Goal: Task Accomplishment & Management: Use online tool/utility

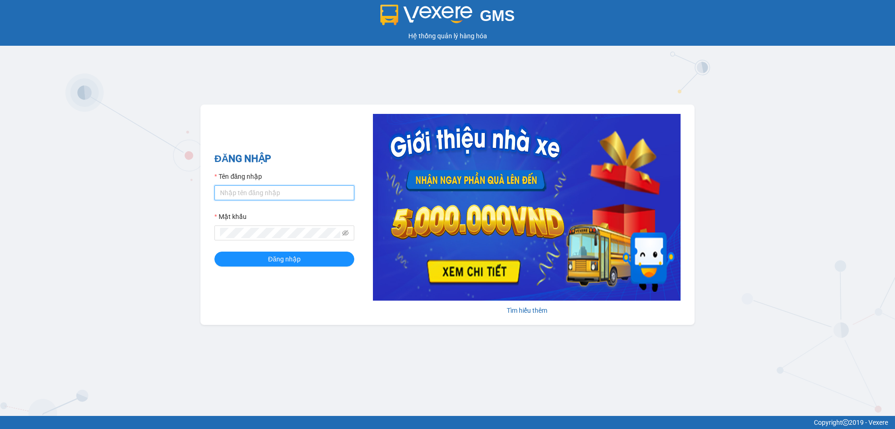
click at [288, 197] on input "Tên đăng nhập" at bounding box center [285, 192] width 140 height 15
click at [263, 239] on span at bounding box center [285, 232] width 140 height 15
click at [295, 266] on button "Đăng nhập" at bounding box center [285, 258] width 140 height 15
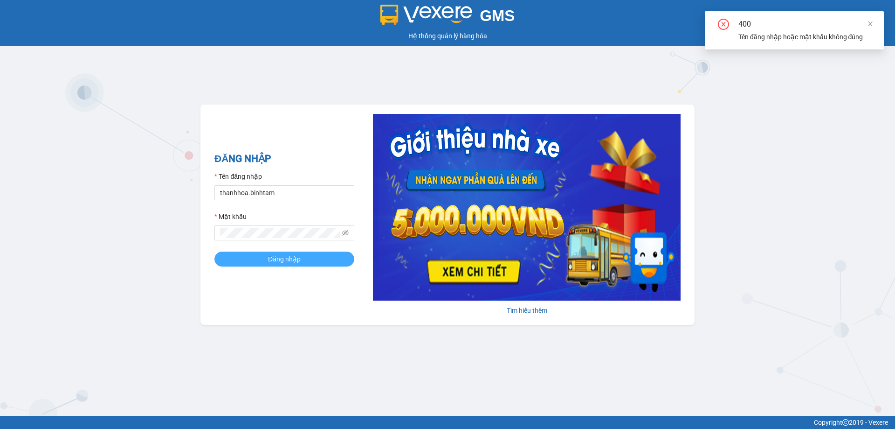
click at [298, 260] on span "Đăng nhập" at bounding box center [284, 259] width 33 height 10
click at [288, 190] on input "thanhhoa.binhtam" at bounding box center [285, 192] width 140 height 15
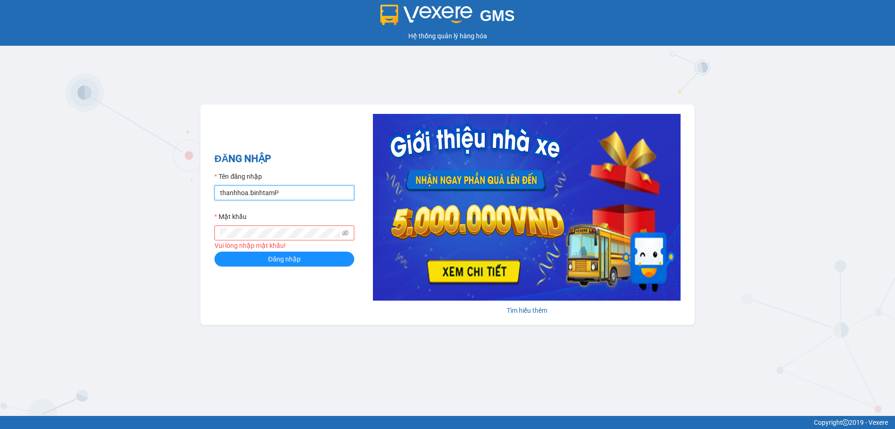
type input "thanhhoa.binhtam"
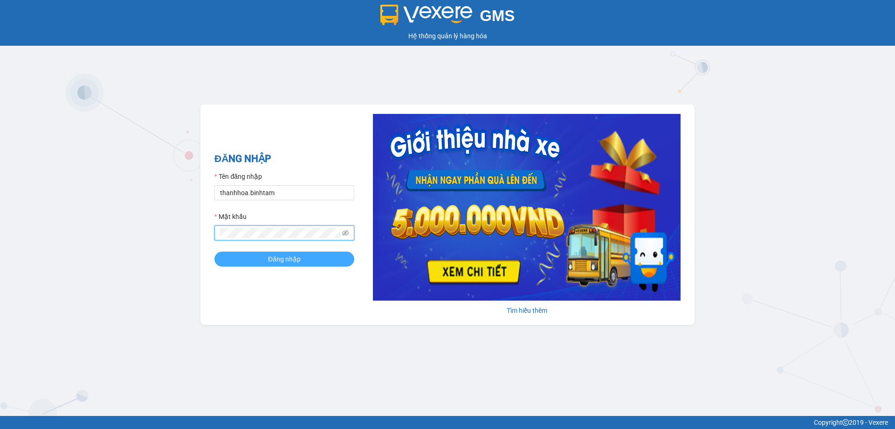
click at [312, 256] on button "Đăng nhập" at bounding box center [285, 258] width 140 height 15
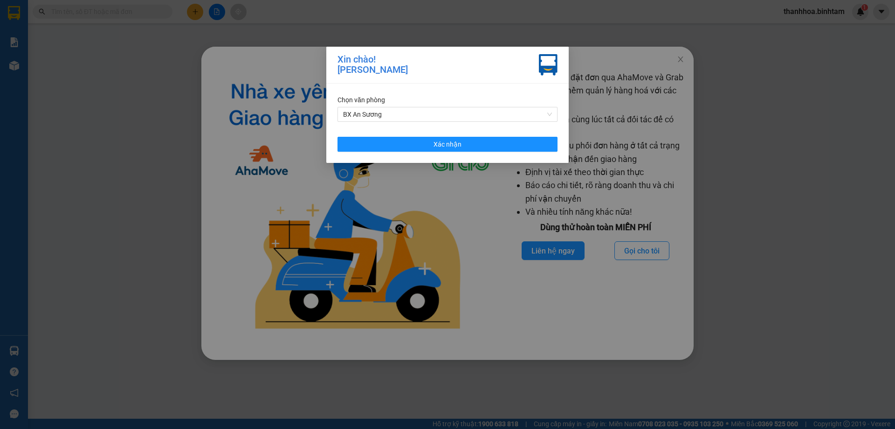
click at [683, 60] on div "Xin chào! Thanh Hoa Chọn văn phòng BX An Sương Xác nhận" at bounding box center [447, 214] width 895 height 429
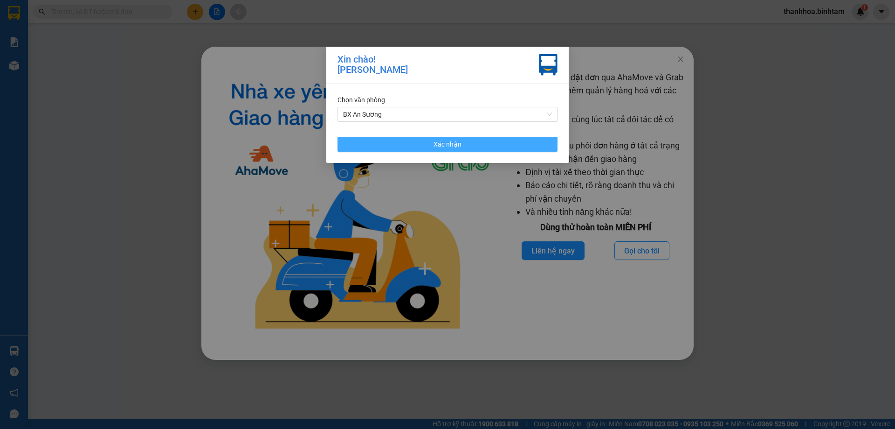
click at [441, 142] on span "Xác nhận" at bounding box center [448, 144] width 28 height 10
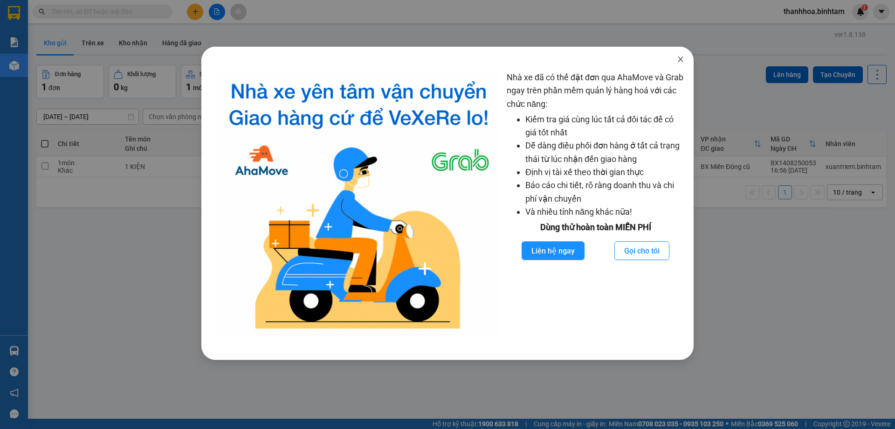
click at [684, 62] on icon "close" at bounding box center [680, 58] width 7 height 7
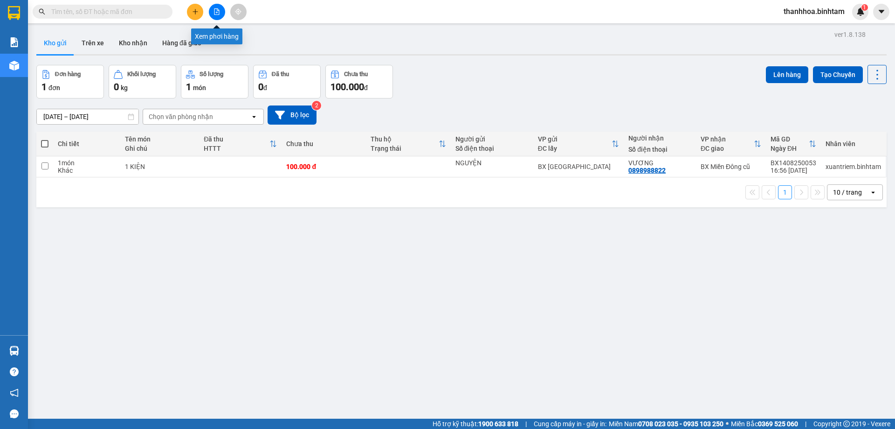
click at [215, 12] on icon "file-add" at bounding box center [217, 11] width 7 height 7
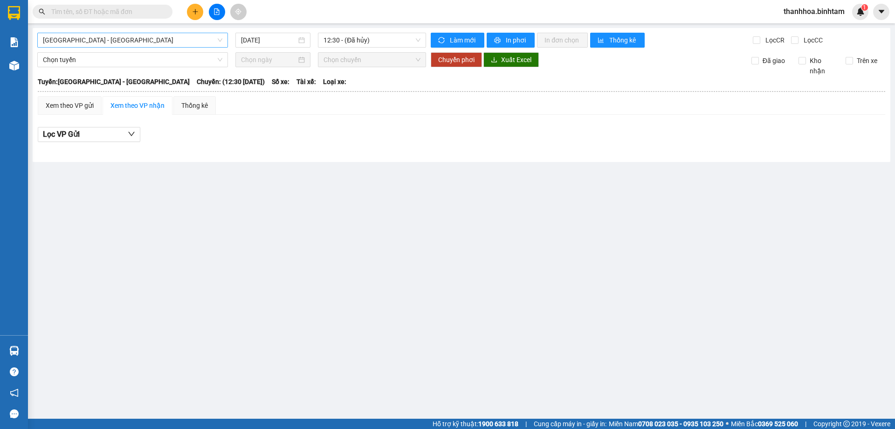
click at [115, 43] on span "[GEOGRAPHIC_DATA] - [GEOGRAPHIC_DATA]" at bounding box center [133, 40] width 180 height 14
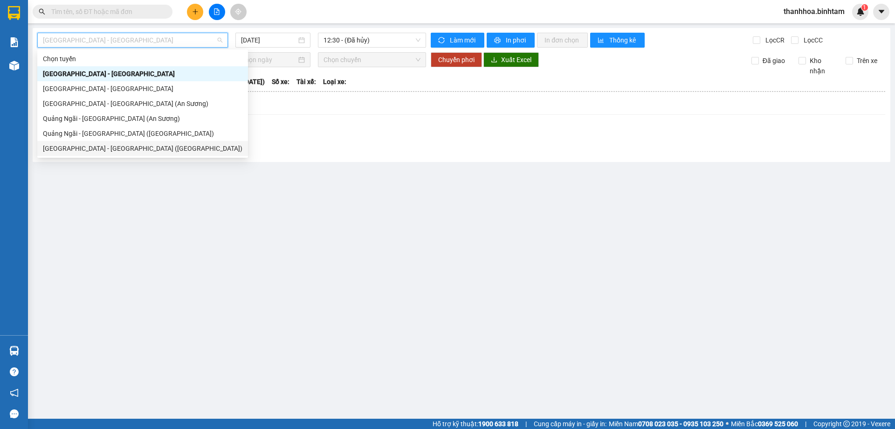
click at [93, 148] on div "[GEOGRAPHIC_DATA] - [GEOGRAPHIC_DATA] ([GEOGRAPHIC_DATA])" at bounding box center [143, 148] width 200 height 10
type input "[DATE]"
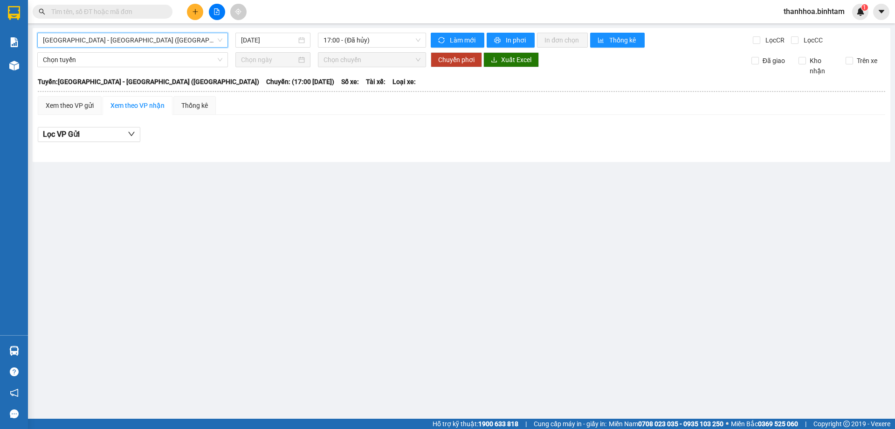
click at [111, 37] on span "[GEOGRAPHIC_DATA] - [GEOGRAPHIC_DATA] ([GEOGRAPHIC_DATA])" at bounding box center [133, 40] width 180 height 14
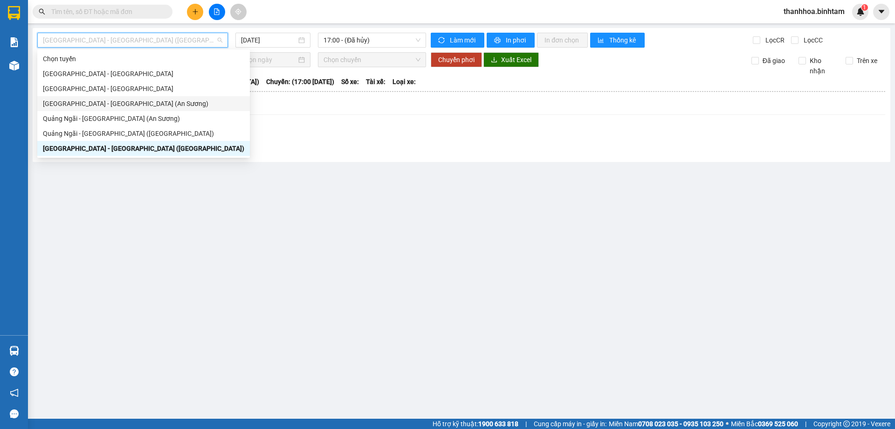
click at [96, 104] on div "[GEOGRAPHIC_DATA] - [GEOGRAPHIC_DATA] (An Sương)" at bounding box center [143, 103] width 201 height 10
type input "[DATE]"
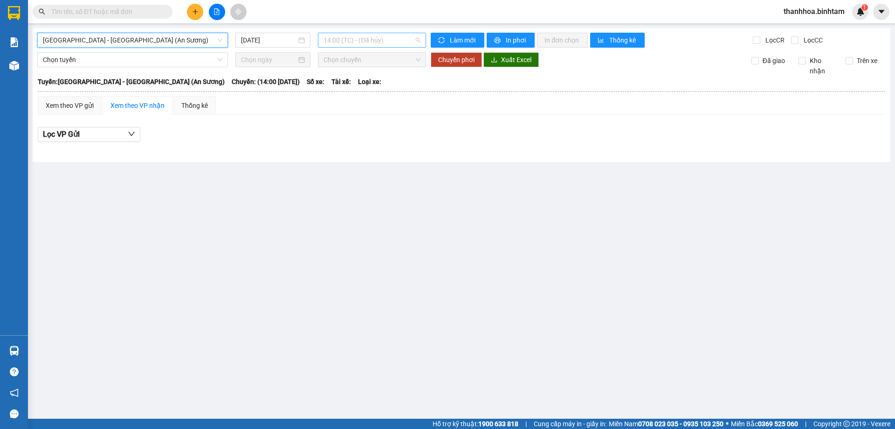
click at [339, 38] on span "14:00 (TC) - (Đã hủy)" at bounding box center [372, 40] width 97 height 14
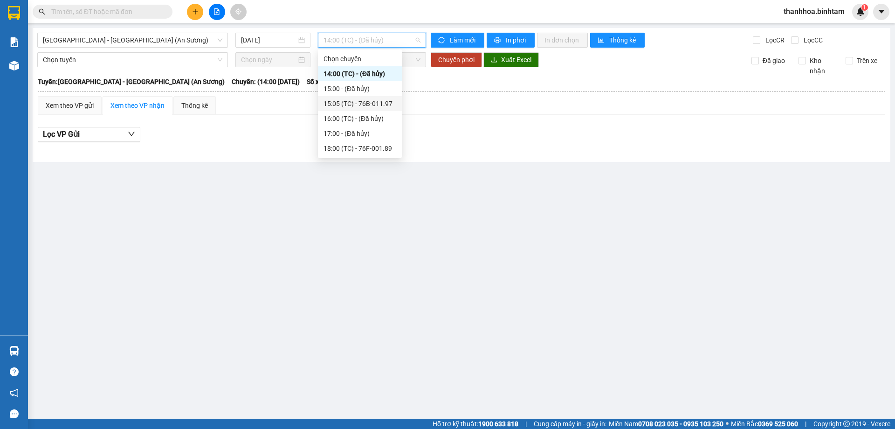
click at [364, 102] on div "15:05 (TC) - 76B-011.97" at bounding box center [360, 103] width 73 height 10
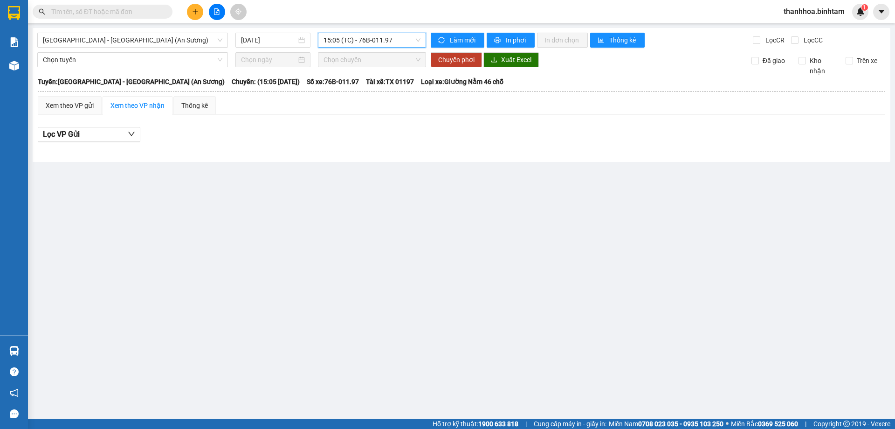
click at [380, 36] on span "15:05 (TC) - 76B-011.97" at bounding box center [372, 40] width 97 height 14
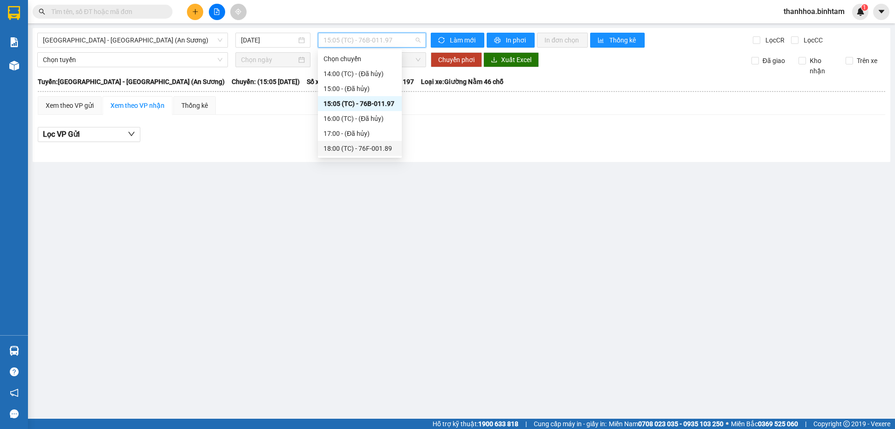
click at [380, 144] on div "18:00 (TC) - 76F-001.89" at bounding box center [360, 148] width 73 height 10
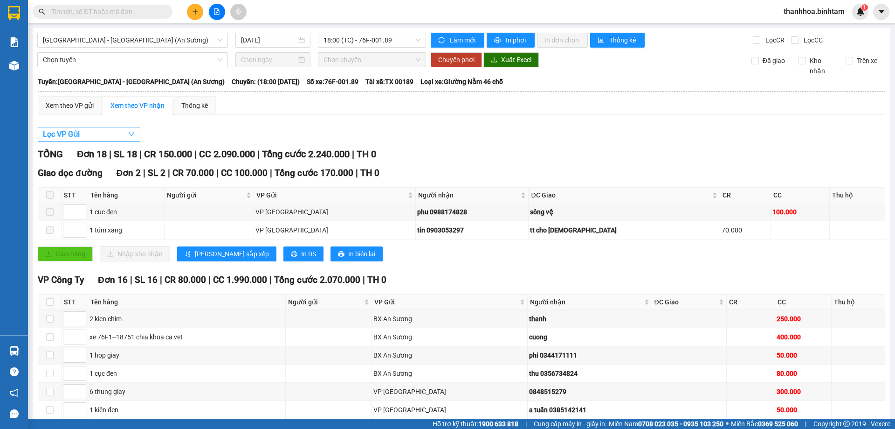
click at [54, 134] on span "Lọc VP Gửi" at bounding box center [61, 134] width 37 height 12
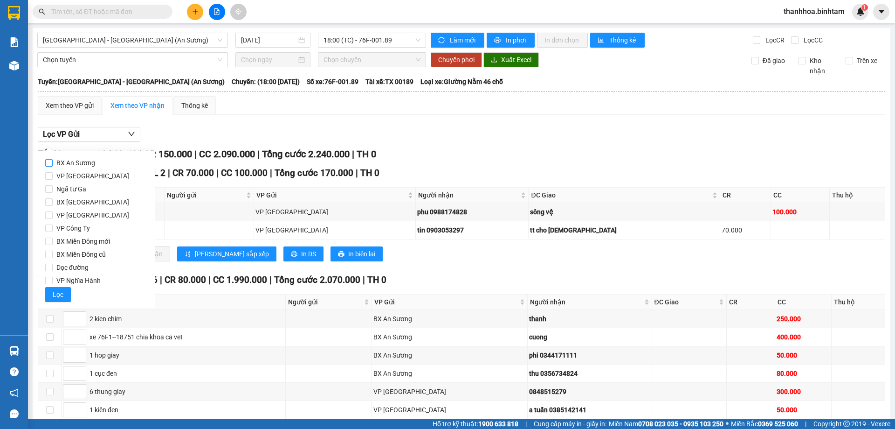
click at [49, 161] on input "BX An Sương" at bounding box center [48, 162] width 7 height 7
checkbox input "true"
click at [60, 296] on span "Lọc" at bounding box center [58, 294] width 11 height 10
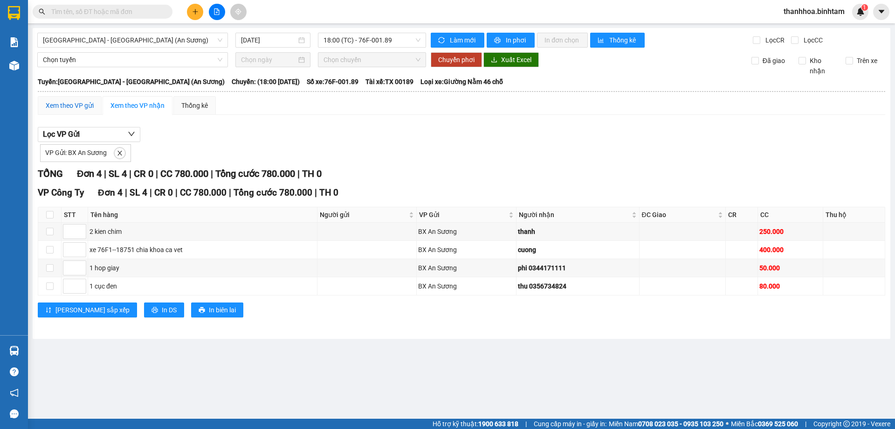
click at [54, 105] on div "Xem theo VP gửi" at bounding box center [70, 105] width 48 height 10
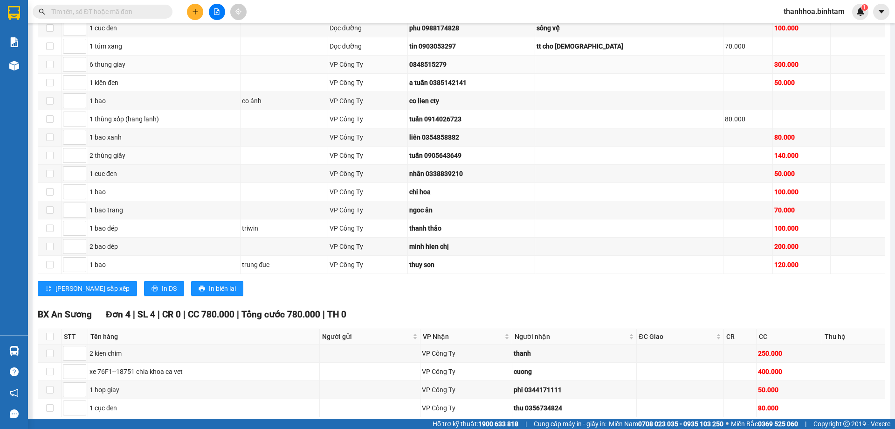
scroll to position [230, 0]
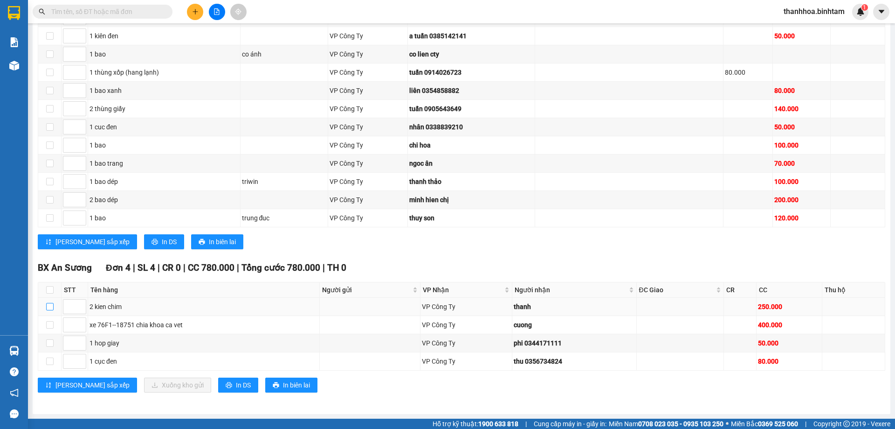
click at [51, 304] on input "checkbox" at bounding box center [49, 306] width 7 height 7
checkbox input "true"
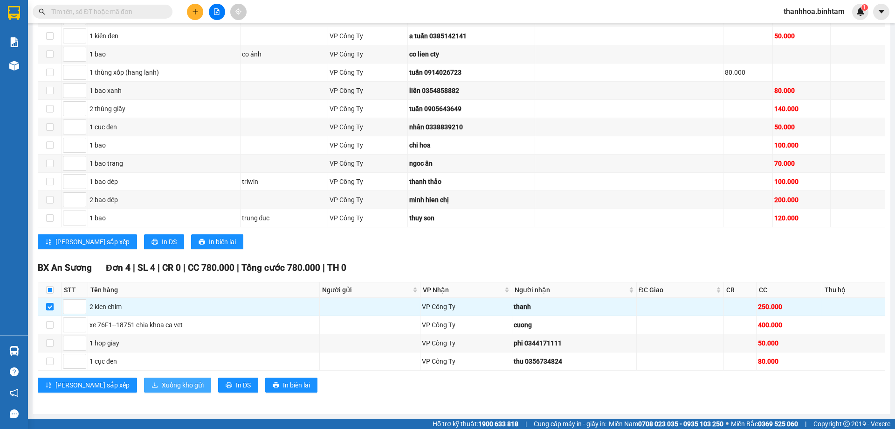
click at [162, 385] on span "Xuống kho gửi" at bounding box center [183, 385] width 42 height 10
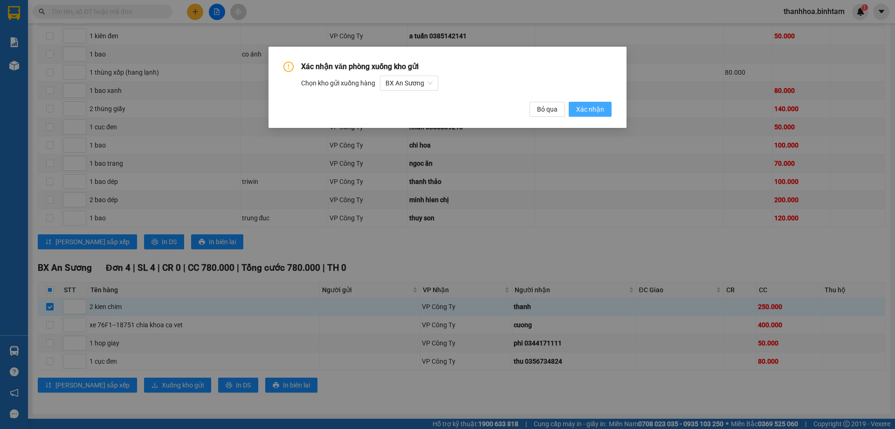
click at [583, 106] on span "Xác nhận" at bounding box center [590, 109] width 28 height 10
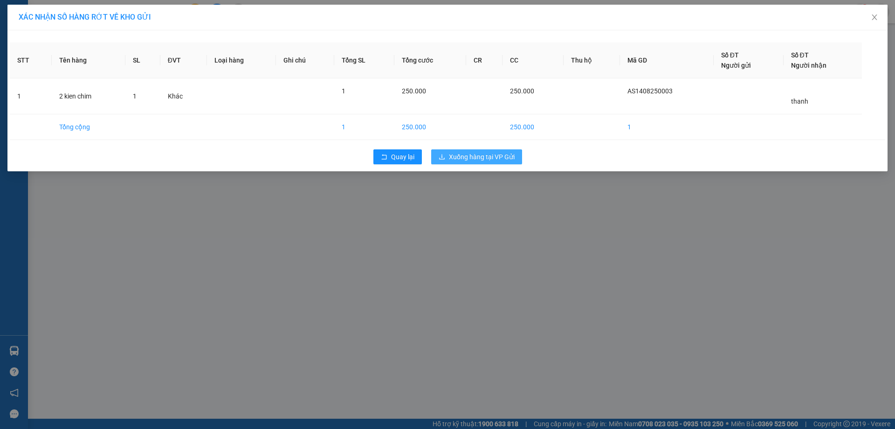
click at [485, 163] on button "Xuống hàng tại VP Gửi" at bounding box center [476, 156] width 91 height 15
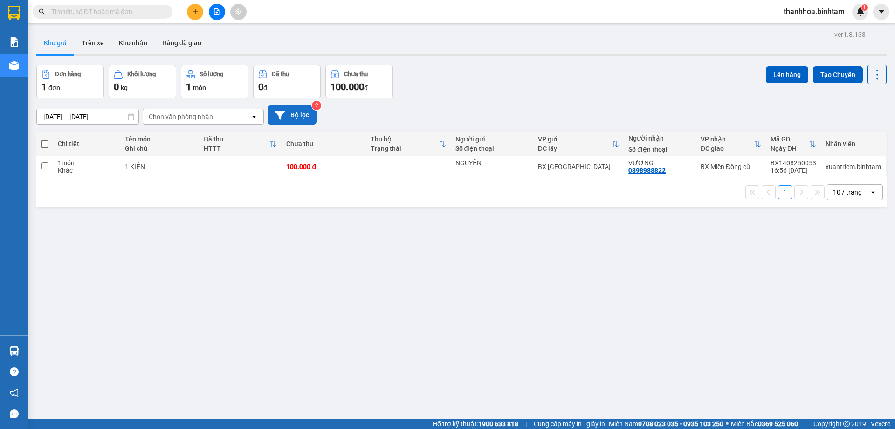
click at [302, 117] on button "Bộ lọc" at bounding box center [292, 114] width 49 height 19
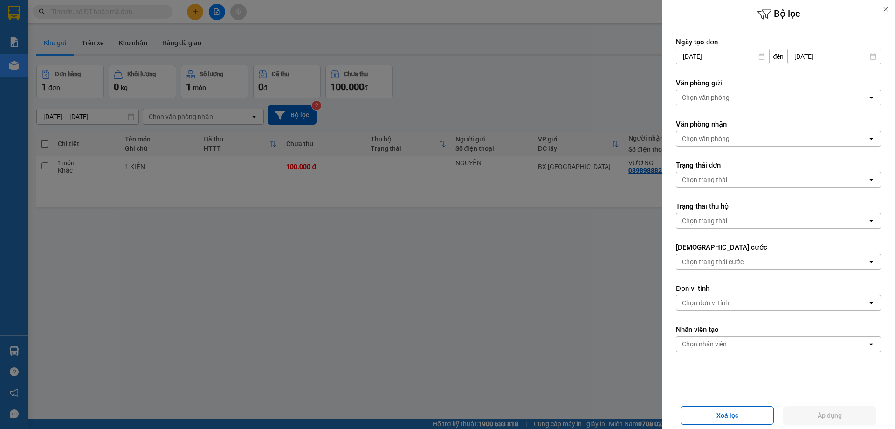
click at [701, 96] on div "Chọn văn phòng" at bounding box center [706, 97] width 48 height 9
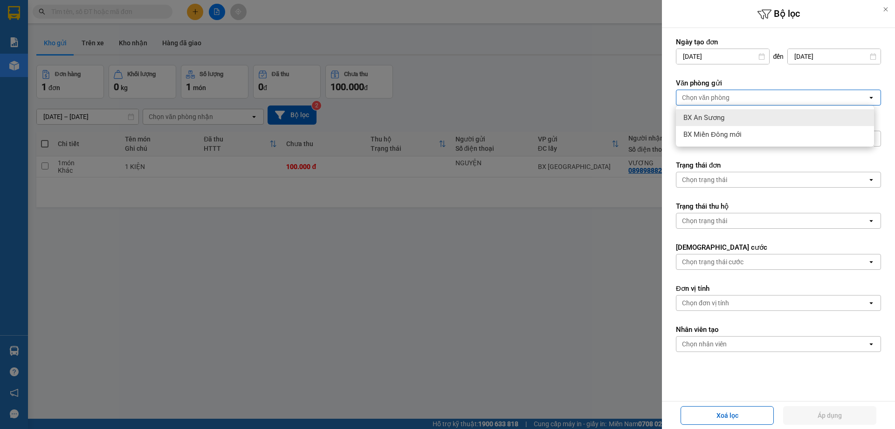
click at [716, 115] on span "BX An Sương" at bounding box center [704, 117] width 41 height 9
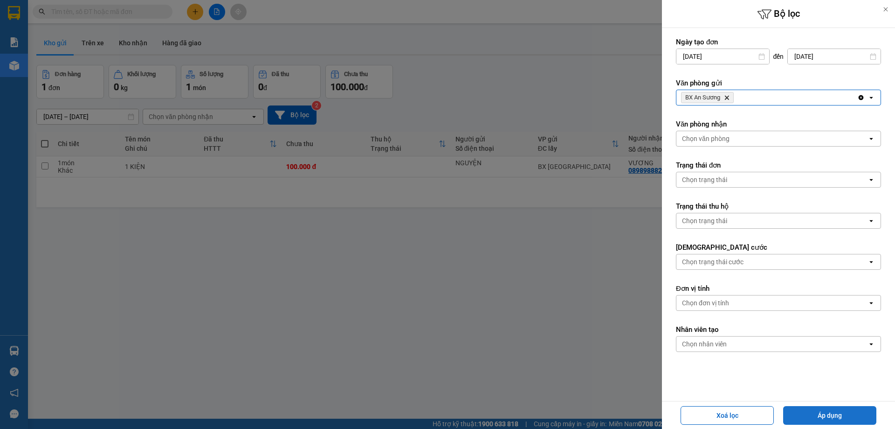
click at [823, 421] on button "Áp dụng" at bounding box center [829, 415] width 93 height 19
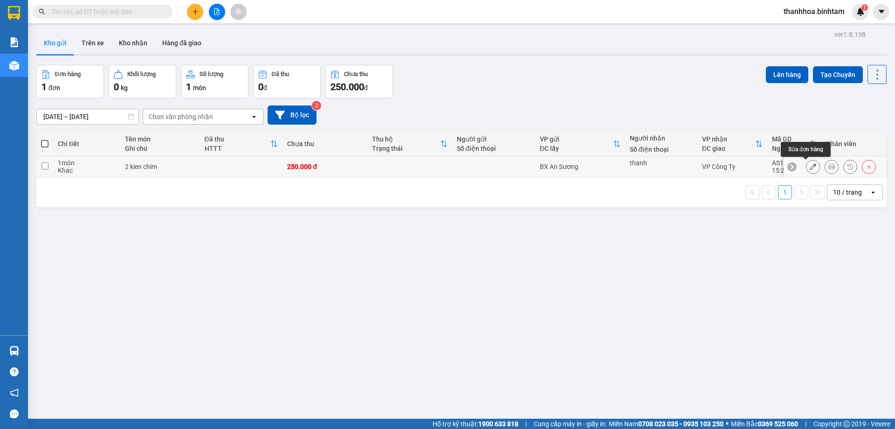
click at [810, 167] on icon at bounding box center [813, 166] width 7 height 7
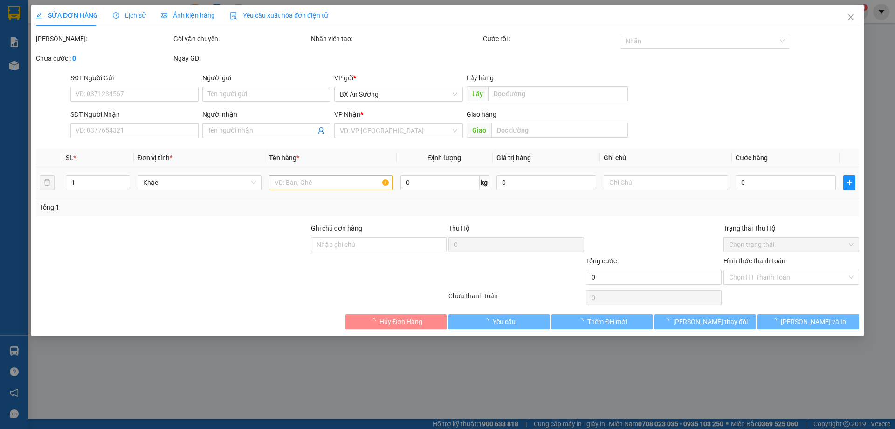
type input "thanh"
type input "250.000"
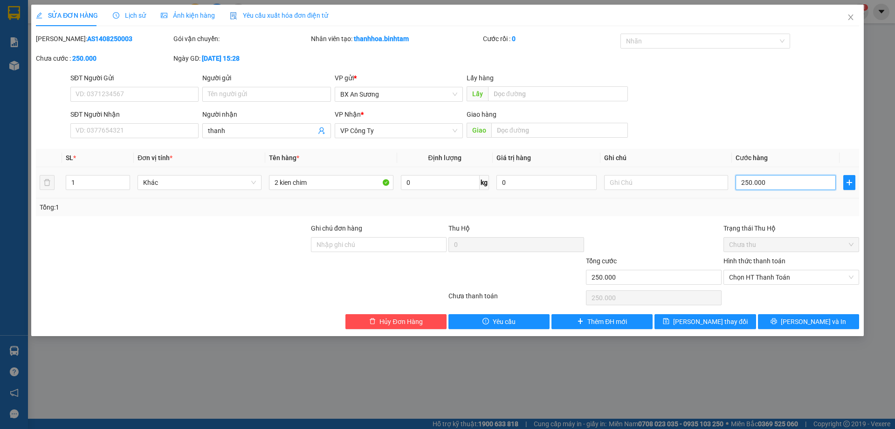
click at [747, 181] on input "250.000" at bounding box center [786, 182] width 100 height 15
click at [749, 187] on input "250.000" at bounding box center [786, 182] width 100 height 15
type input "20.000"
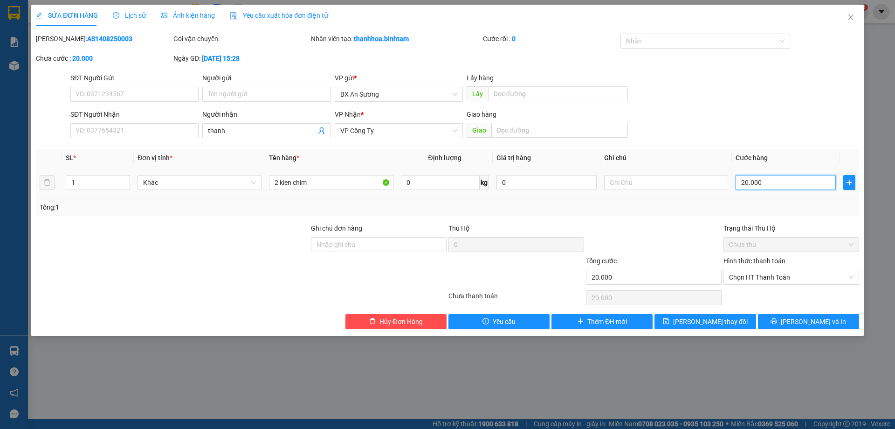
type input "0"
type input "0.000"
type input "10.000"
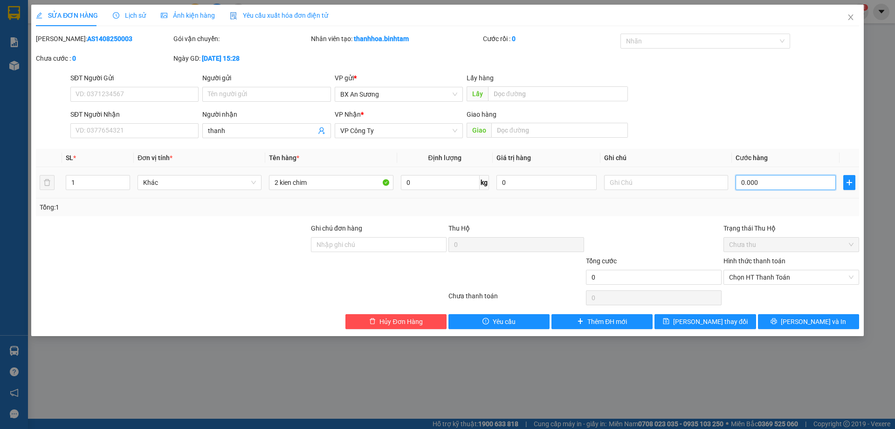
type input "10.000"
type input "100.000"
click at [736, 328] on button "[PERSON_NAME] thay đổi" at bounding box center [705, 321] width 101 height 15
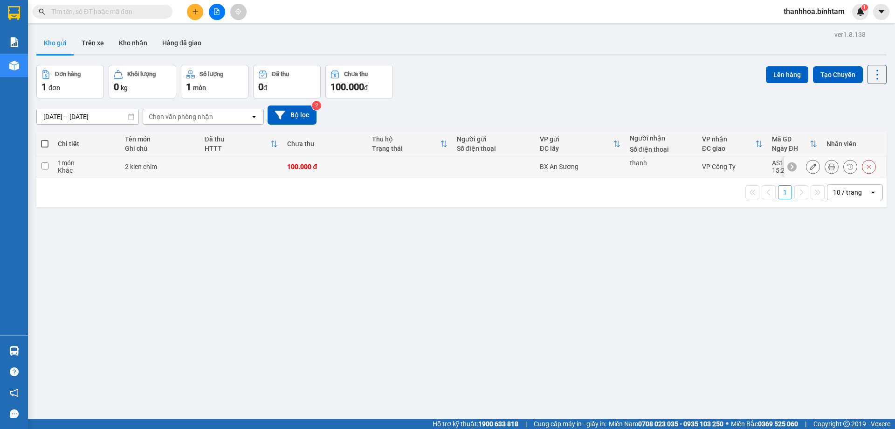
click at [44, 165] on input "checkbox" at bounding box center [45, 165] width 7 height 7
checkbox input "true"
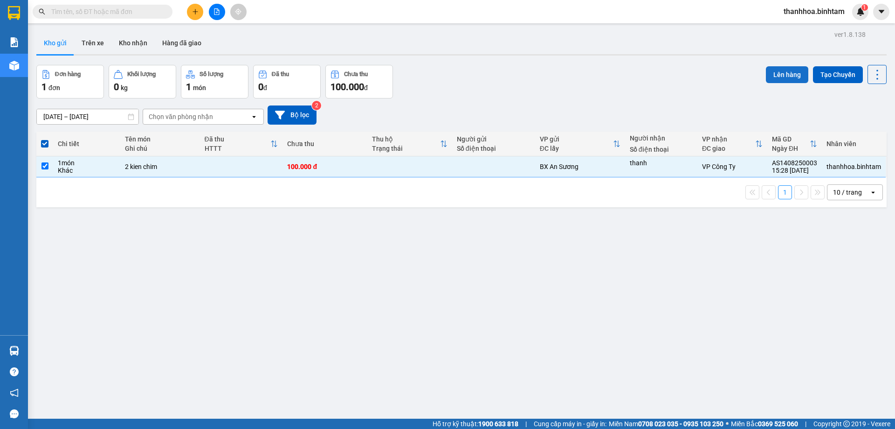
click at [781, 74] on button "Lên hàng" at bounding box center [787, 74] width 42 height 17
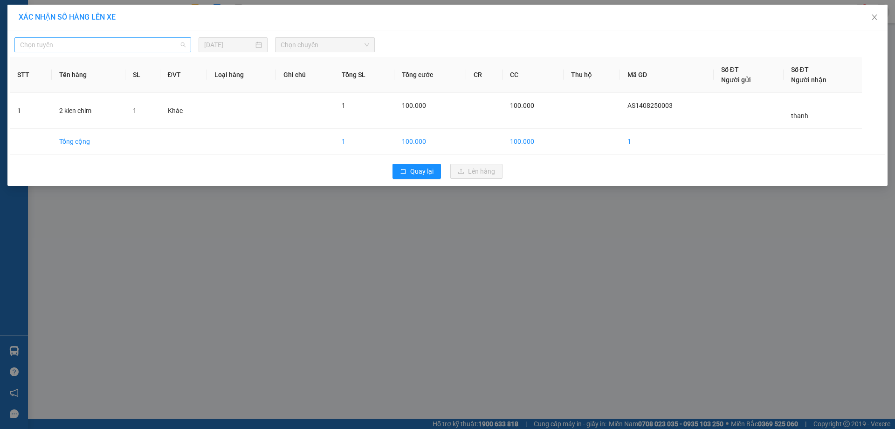
click at [76, 45] on span "Chọn tuyến" at bounding box center [103, 45] width 166 height 14
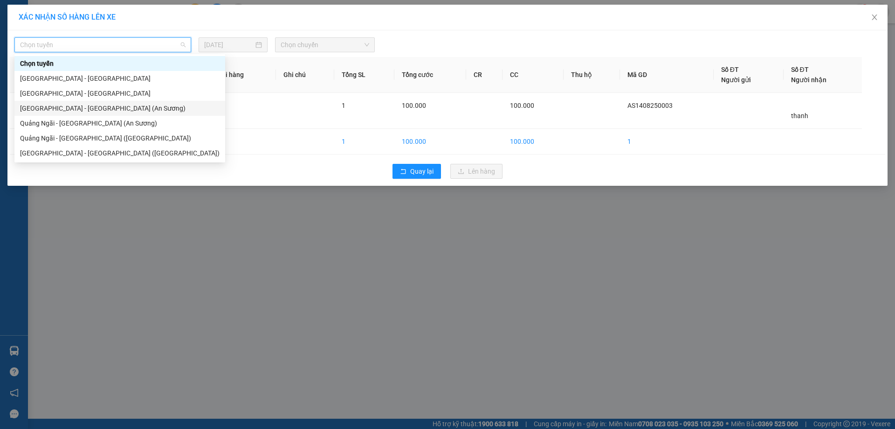
click at [60, 112] on div "[GEOGRAPHIC_DATA] - [GEOGRAPHIC_DATA] (An Sương)" at bounding box center [120, 108] width 200 height 10
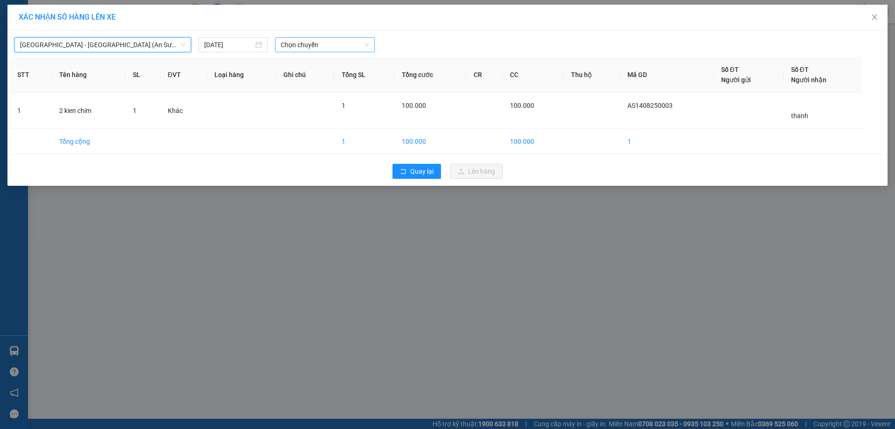
click at [298, 43] on span "Chọn chuyến" at bounding box center [325, 45] width 89 height 14
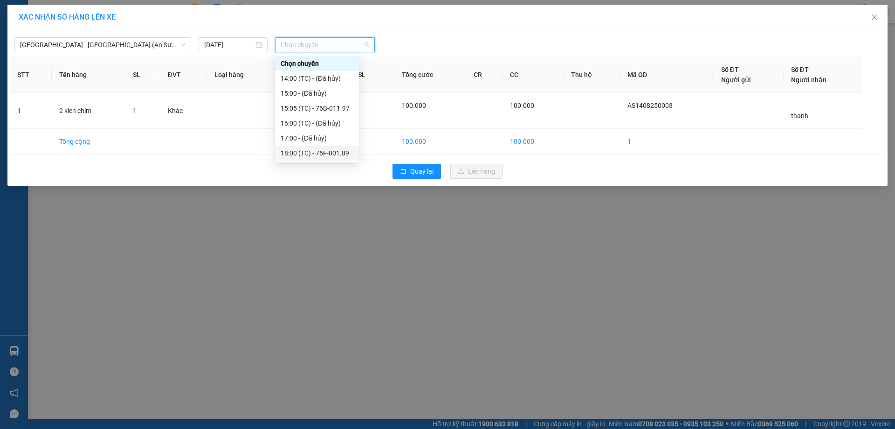
click at [334, 152] on div "18:00 (TC) - 76F-001.89" at bounding box center [317, 153] width 73 height 10
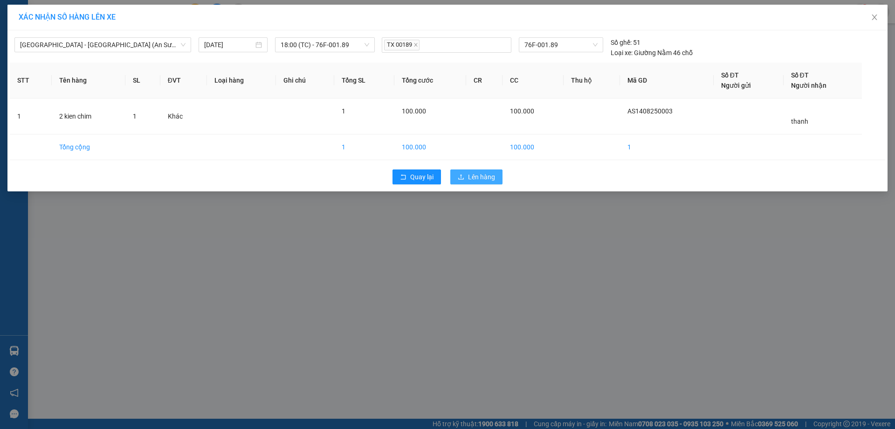
click at [487, 180] on span "Lên hàng" at bounding box center [481, 177] width 27 height 10
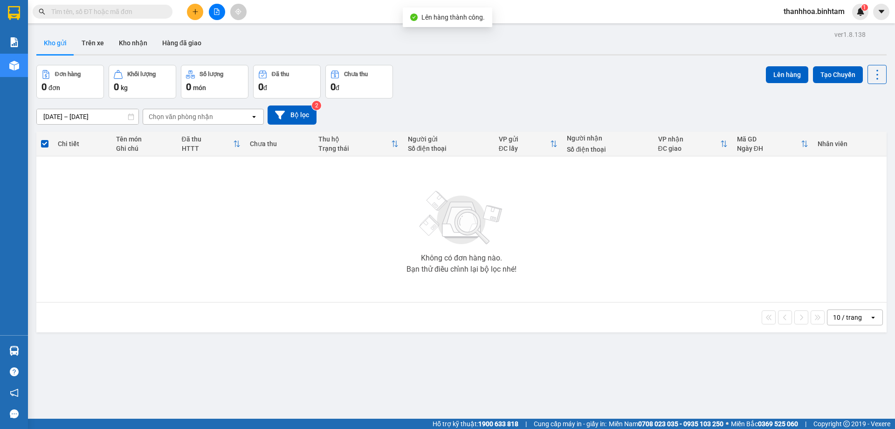
click at [816, 10] on span "thanhhoa.binhtam" at bounding box center [814, 12] width 76 height 12
click at [812, 33] on span "Đăng xuất" at bounding box center [818, 29] width 57 height 10
